Goal: Communication & Community: Answer question/provide support

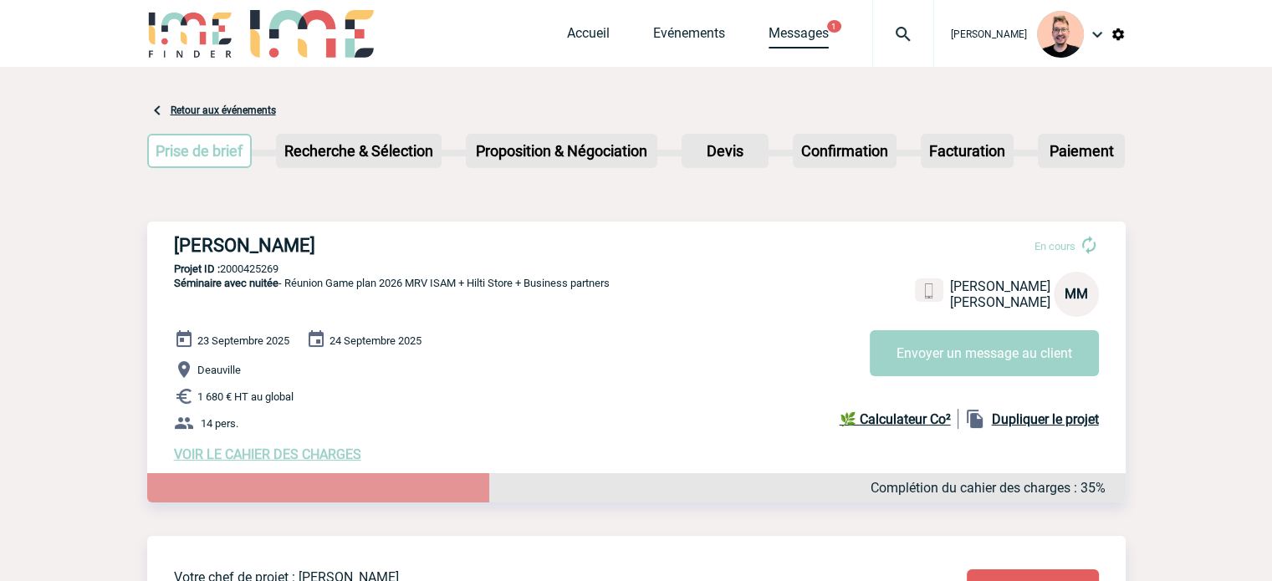
click at [773, 38] on link "Messages" at bounding box center [799, 36] width 60 height 23
click at [877, 40] on img at bounding box center [903, 34] width 60 height 20
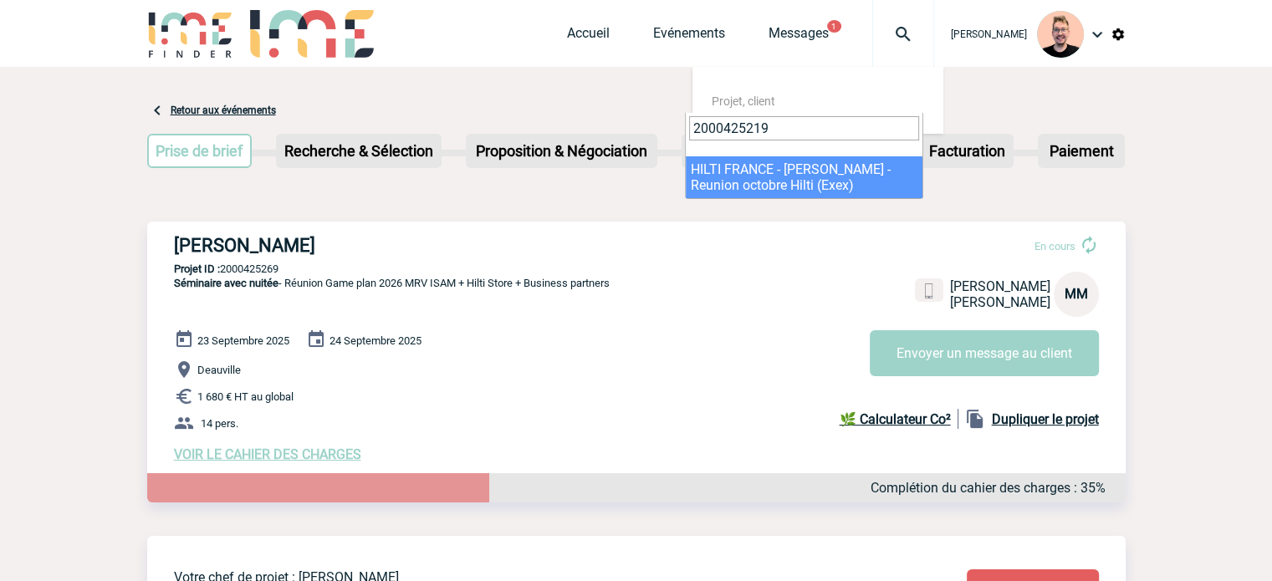
type input "2000425219"
select select "24720"
